Goal: Task Accomplishment & Management: Use online tool/utility

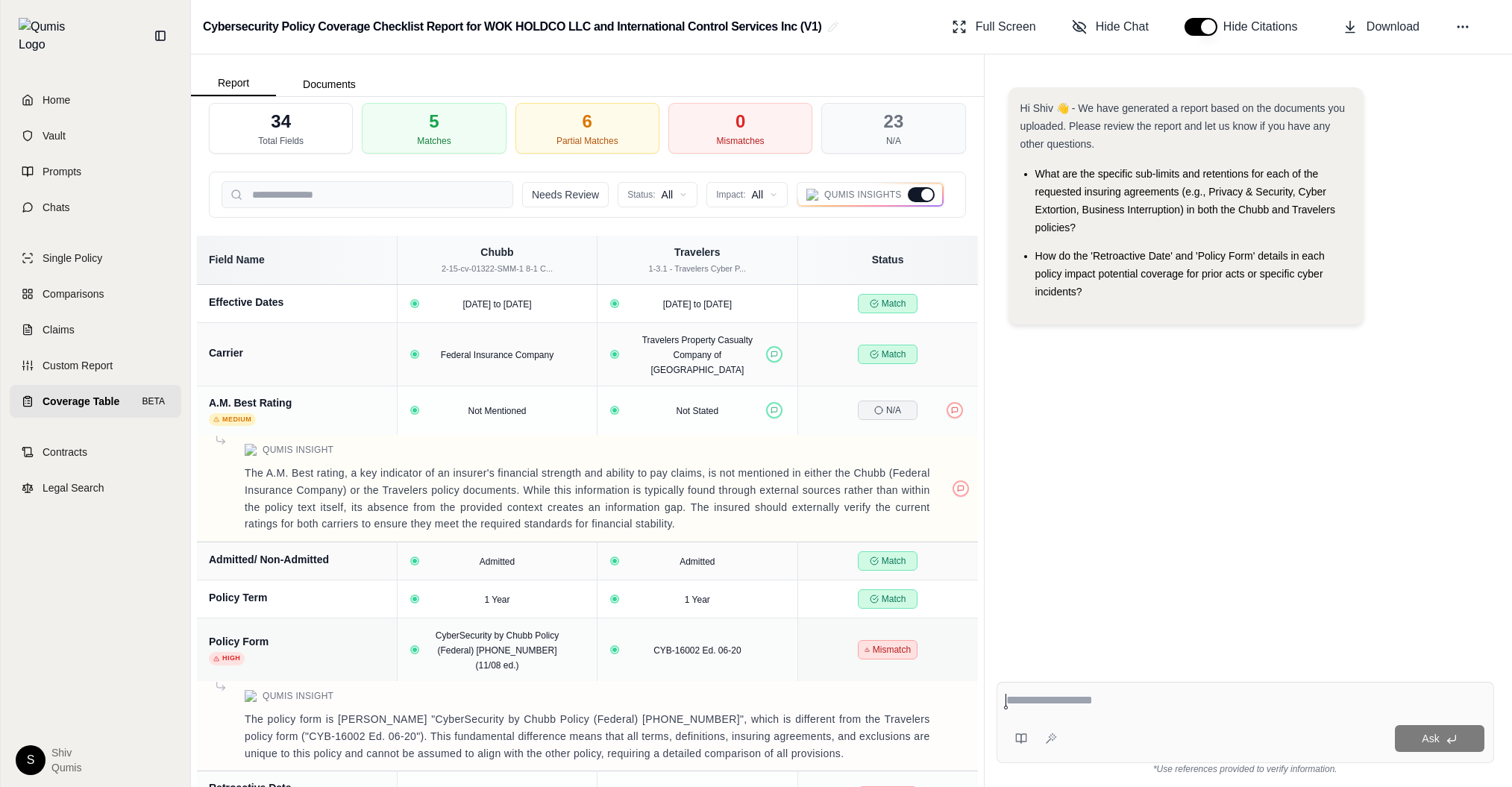
click at [924, 198] on div at bounding box center [927, 195] width 12 height 12
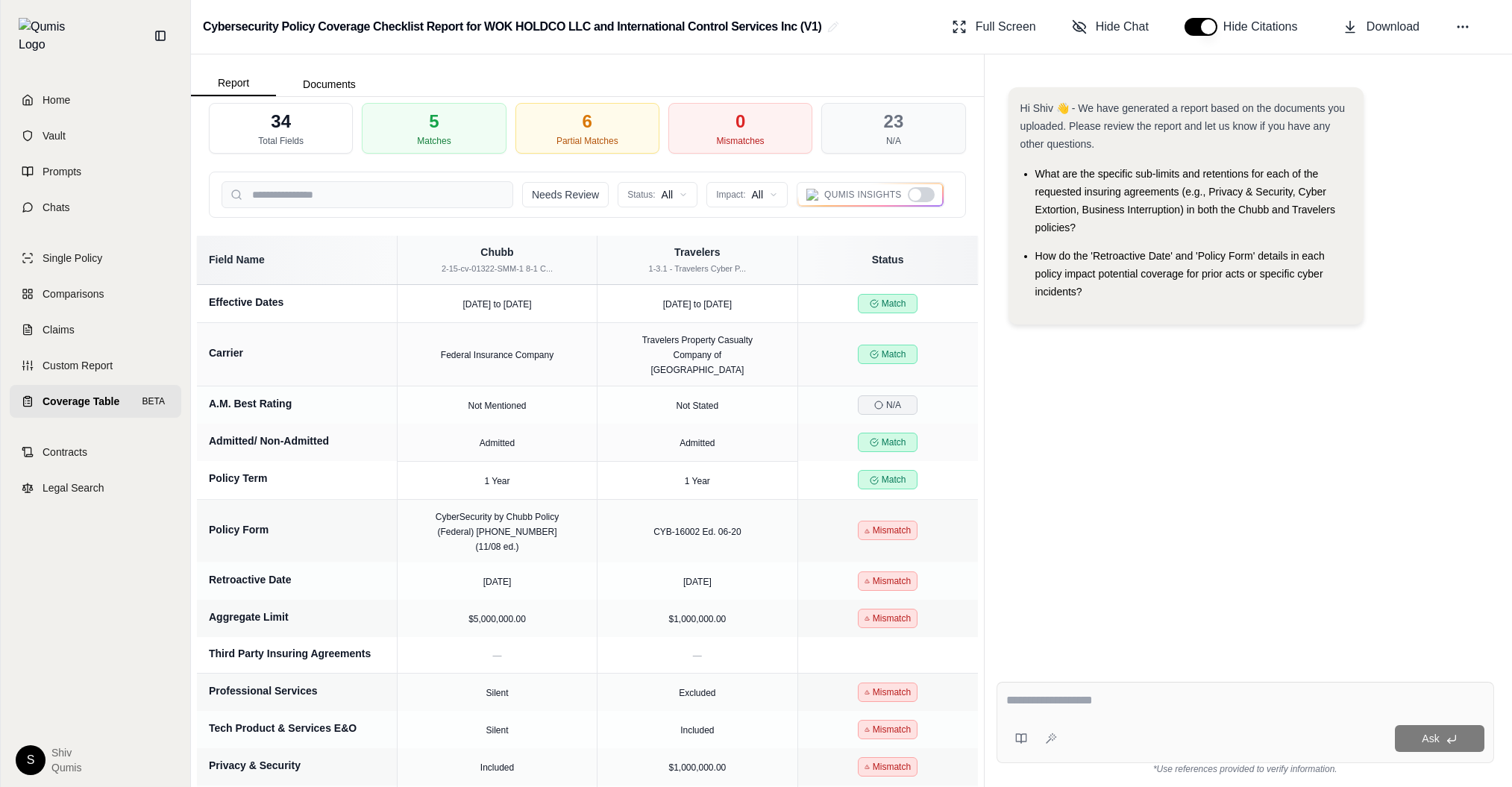
click at [924, 198] on div at bounding box center [921, 195] width 27 height 15
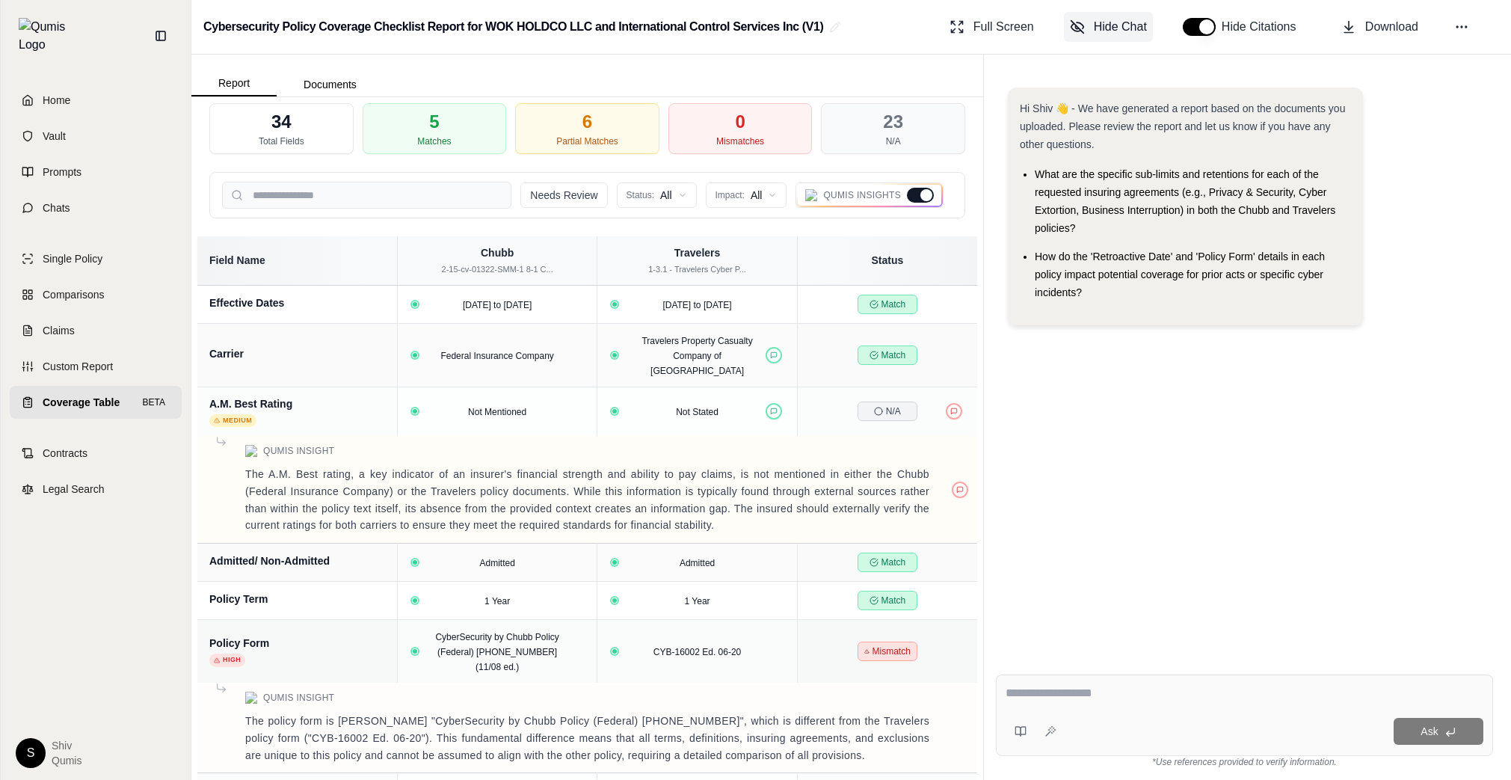
click at [1119, 27] on span "Hide Chat" at bounding box center [1120, 27] width 53 height 18
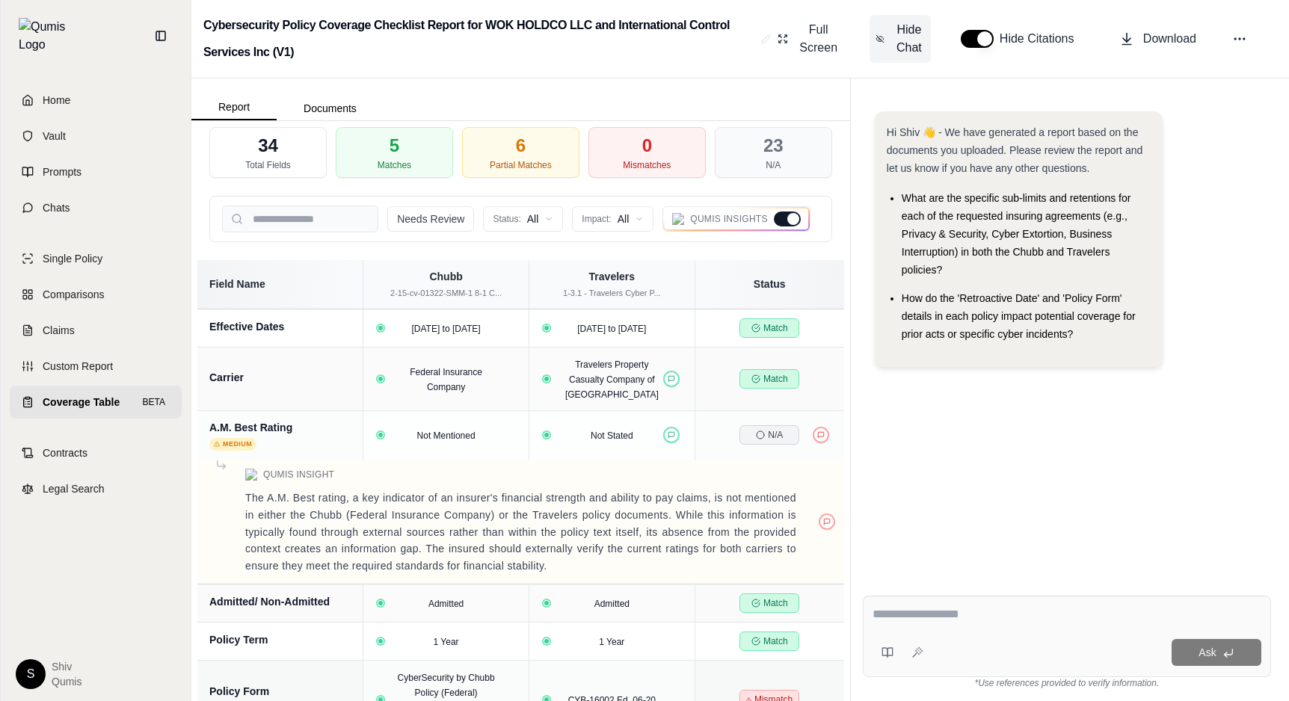
click at [903, 34] on span "Hide Chat" at bounding box center [909, 39] width 31 height 36
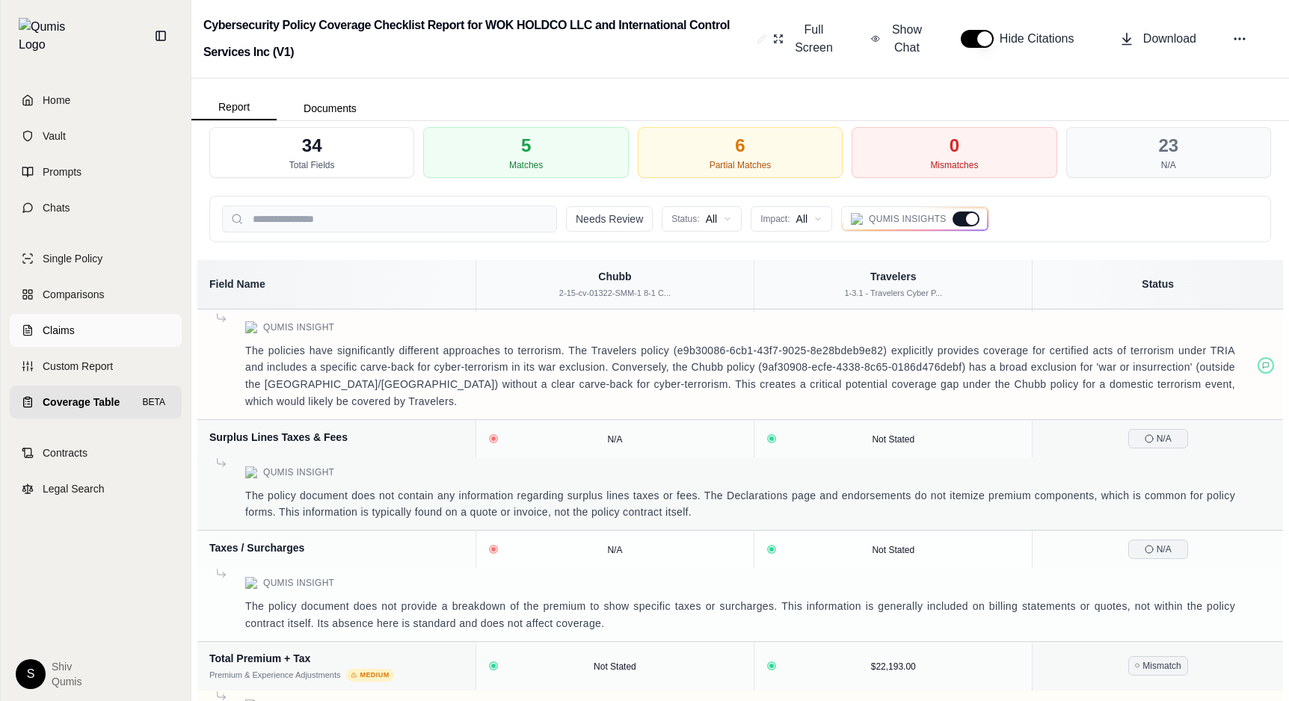
scroll to position [58, 0]
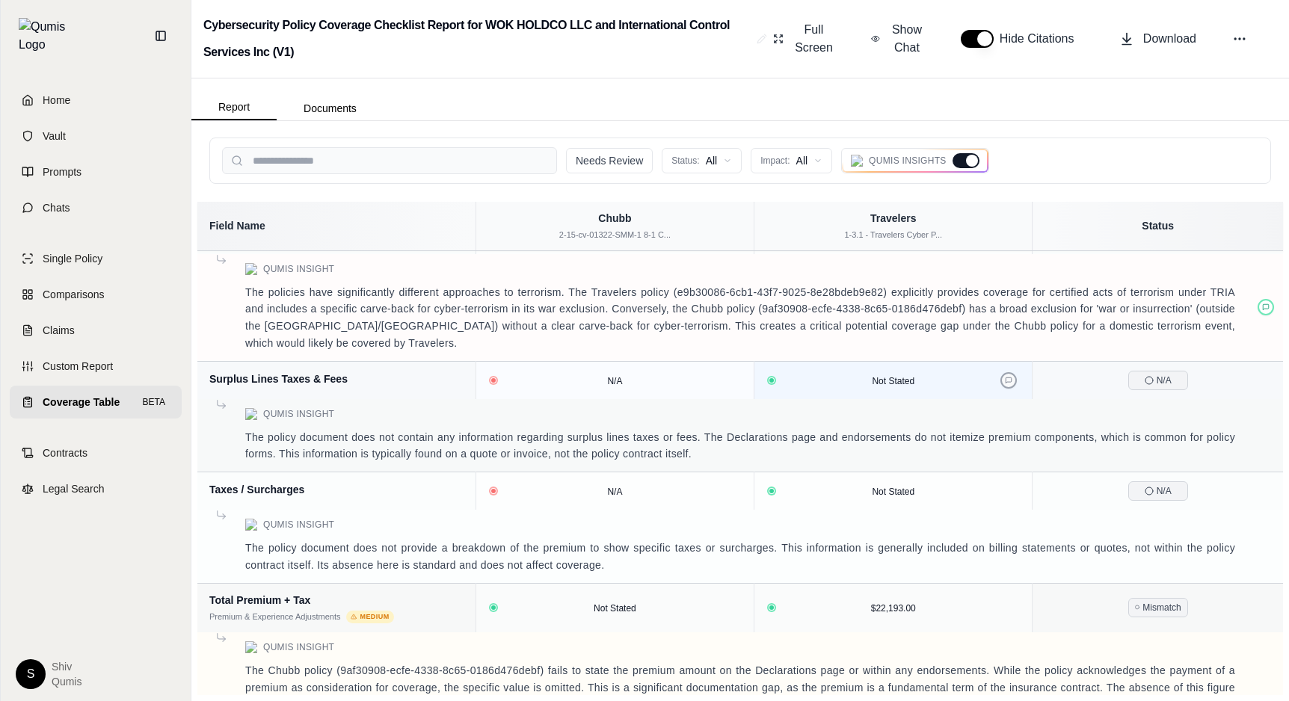
click at [1014, 372] on button at bounding box center [1008, 380] width 16 height 16
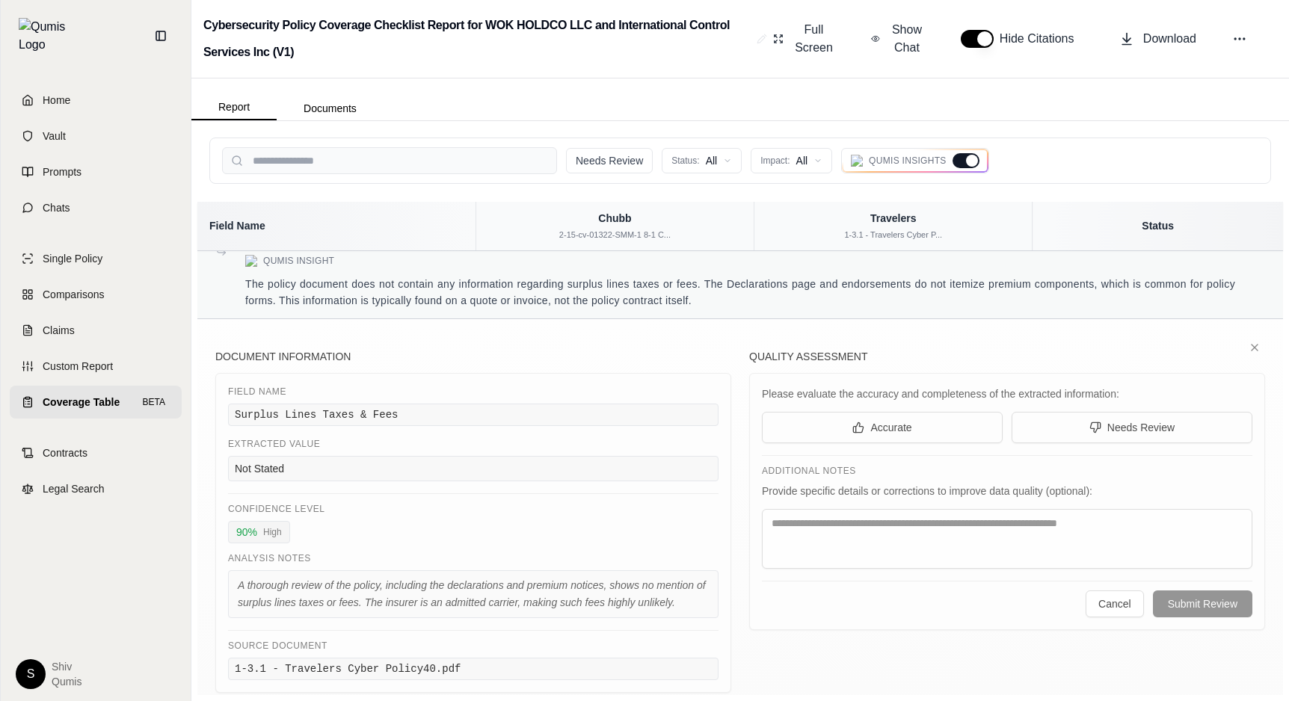
scroll to position [3575, 0]
